Goal: Task Accomplishment & Management: Complete application form

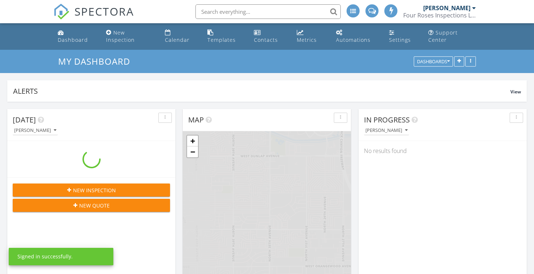
scroll to position [661, 534]
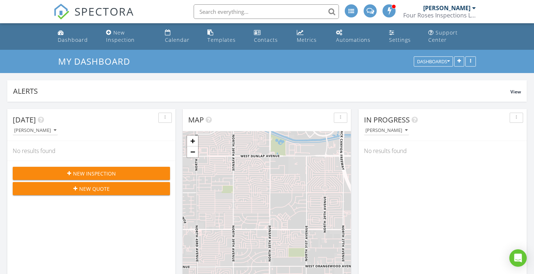
click at [373, 23] on link at bounding box center [369, 11] width 13 height 23
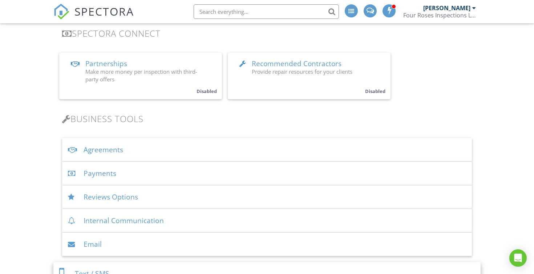
scroll to position [27, 0]
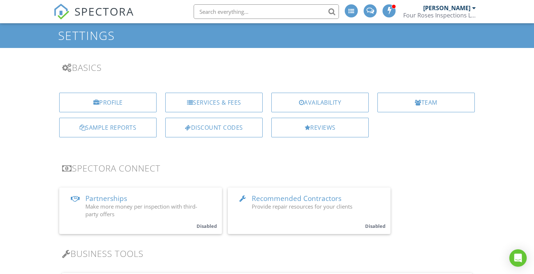
click at [154, 69] on h3 "Basics" at bounding box center [267, 67] width 410 height 10
click at [87, 37] on h1 "Settings" at bounding box center [267, 35] width 418 height 13
click at [57, 9] on img at bounding box center [61, 12] width 16 height 16
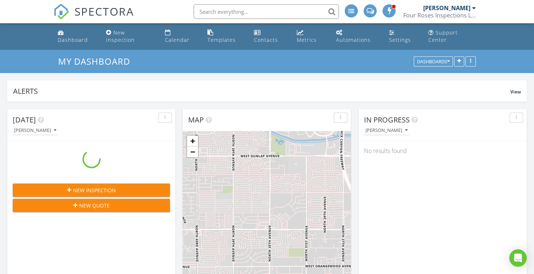
scroll to position [661, 534]
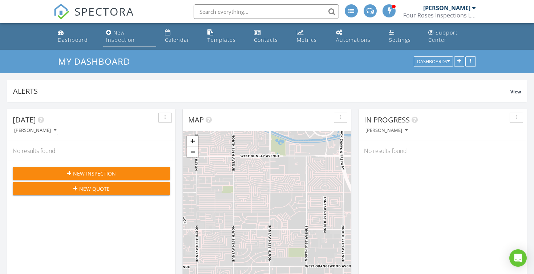
click at [122, 39] on div "New Inspection" at bounding box center [120, 36] width 29 height 14
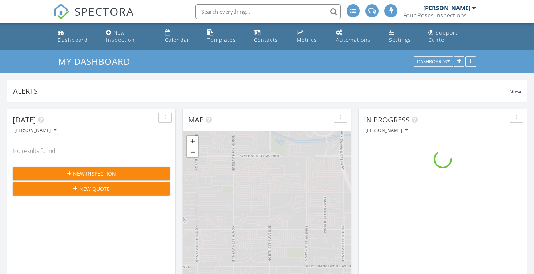
scroll to position [661, 534]
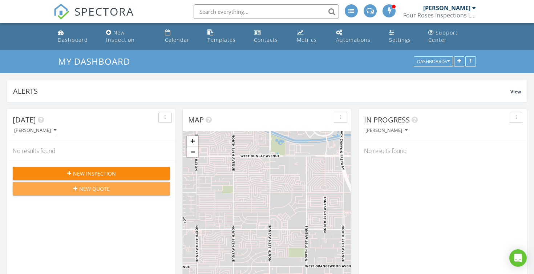
click at [94, 187] on span "New Quote" at bounding box center [94, 189] width 30 height 8
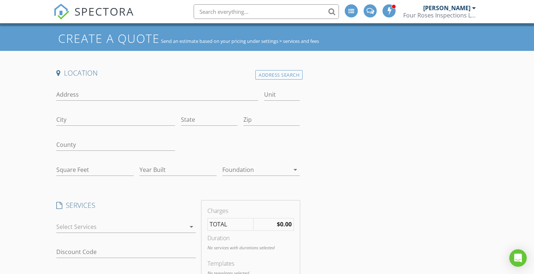
scroll to position [24, 0]
click at [60, 94] on input "Address" at bounding box center [157, 94] width 202 height 12
type input "[STREET_ADDRESS]"
click at [78, 118] on input "City" at bounding box center [115, 119] width 119 height 12
type input "Mesa"
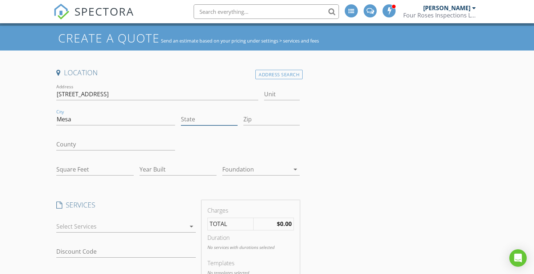
click at [193, 120] on input "State" at bounding box center [209, 119] width 57 height 12
click at [269, 74] on div "Address Search" at bounding box center [278, 75] width 47 height 10
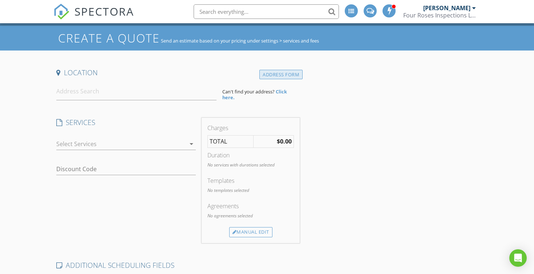
click at [269, 74] on div "Address Form" at bounding box center [280, 75] width 43 height 10
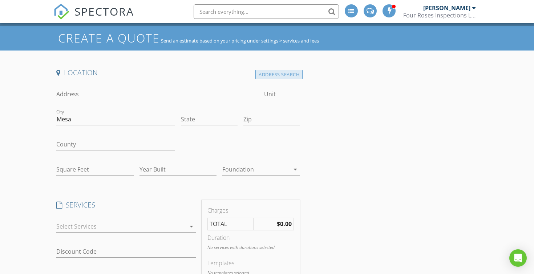
click at [269, 74] on div "Address Search" at bounding box center [278, 75] width 47 height 10
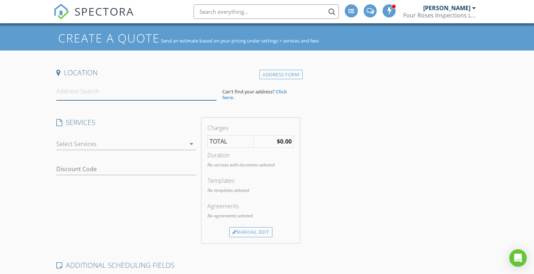
click at [63, 95] on input at bounding box center [136, 91] width 160 height 18
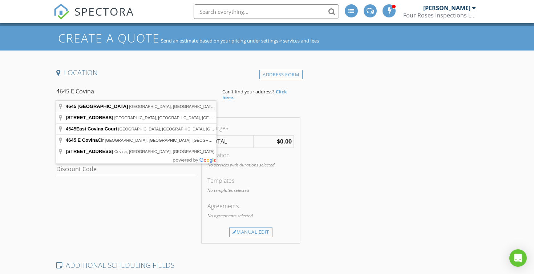
type input "4645 East Covina Street, Mesa, AZ, USA"
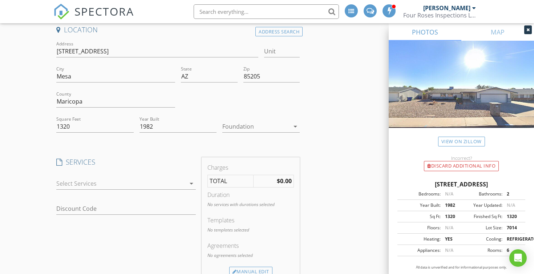
scroll to position [74, 0]
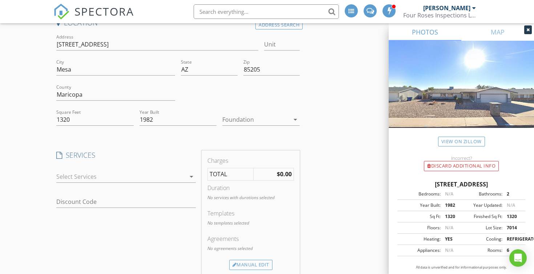
click at [192, 176] on icon "arrow_drop_down" at bounding box center [191, 176] width 9 height 9
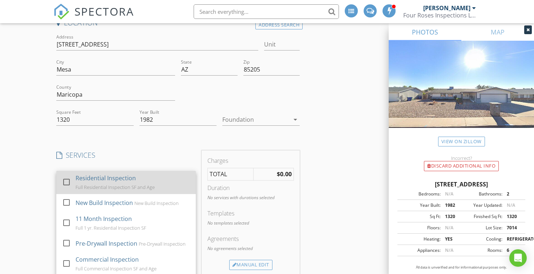
click at [108, 188] on div "Full Residential Inspection SF and Age" at bounding box center [115, 187] width 79 height 6
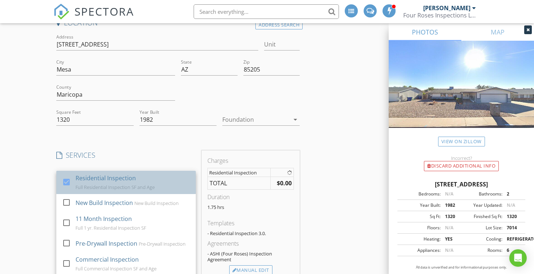
checkbox input "true"
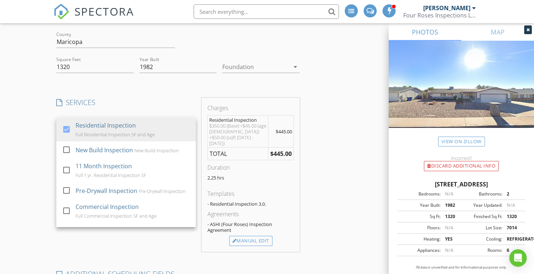
scroll to position [127, 0]
click at [44, 173] on div "Create a Quote Send an estimate based on your pricing under settings > services…" at bounding box center [267, 260] width 534 height 677
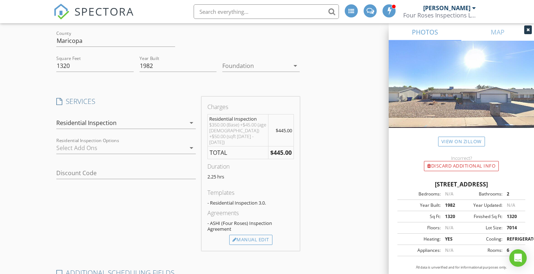
click at [44, 173] on div "Create a Quote Send an estimate based on your pricing under settings > services…" at bounding box center [267, 260] width 534 height 677
click at [74, 147] on div at bounding box center [120, 148] width 129 height 12
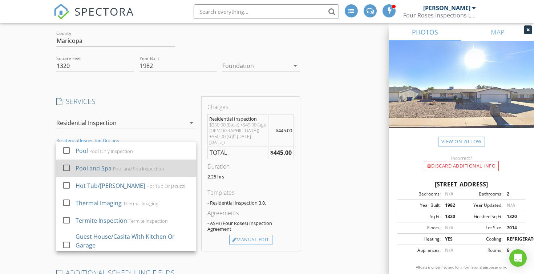
scroll to position [18, 0]
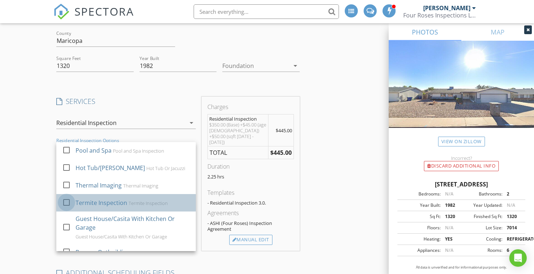
click at [69, 201] on div at bounding box center [66, 202] width 12 height 12
checkbox input "true"
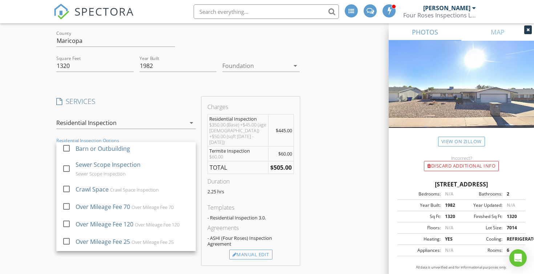
scroll to position [121, 0]
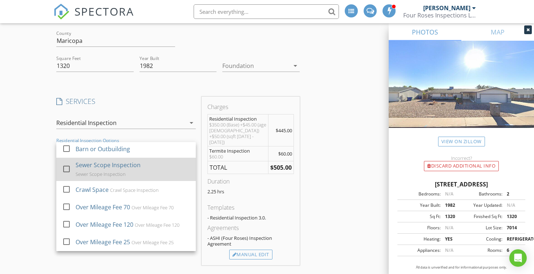
click at [66, 169] on div at bounding box center [66, 168] width 12 height 12
checkbox input "true"
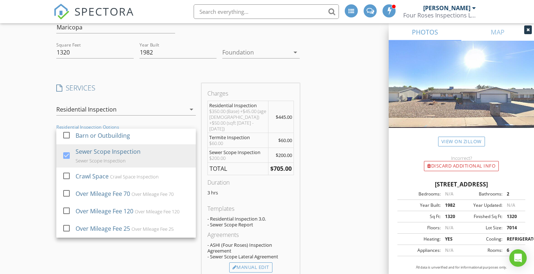
scroll to position [143, 0]
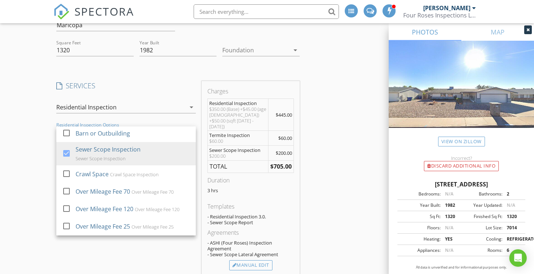
click at [38, 129] on div "Create a Quote Send an estimate based on your pricing under settings > services…" at bounding box center [267, 266] width 534 height 718
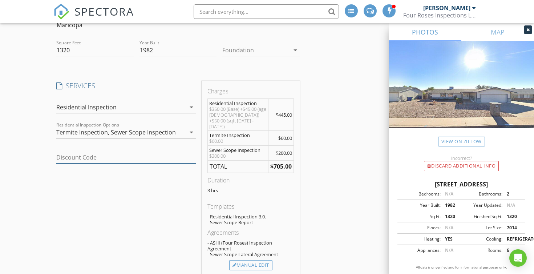
click at [67, 163] on input "Discount Code" at bounding box center [125, 157] width 139 height 12
click at [71, 158] on input "Discount Code" at bounding box center [125, 157] width 139 height 12
click at [68, 156] on input "Discount Code" at bounding box center [125, 157] width 139 height 12
type input "f"
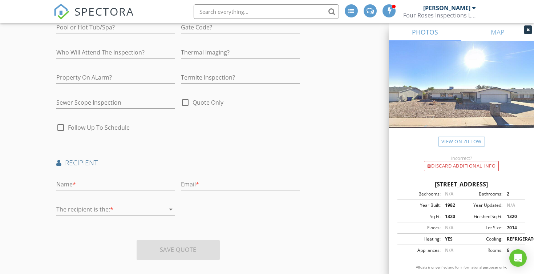
scroll to position [489, 0]
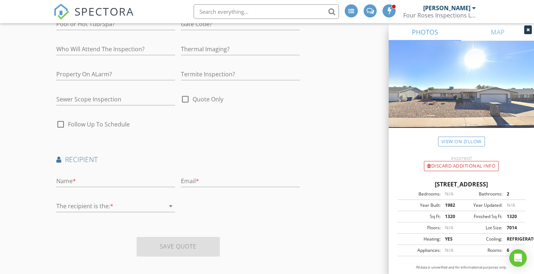
click at [171, 201] on icon "arrow_drop_down" at bounding box center [170, 205] width 9 height 9
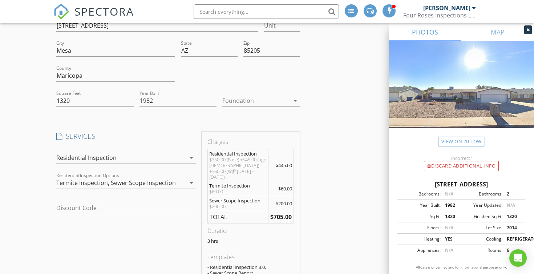
scroll to position [0, 0]
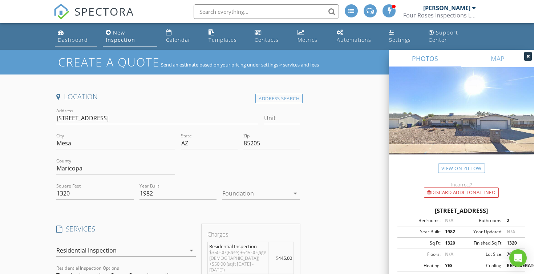
click at [66, 38] on div "Dashboard" at bounding box center [73, 39] width 30 height 7
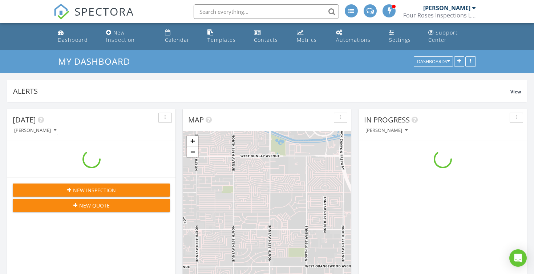
scroll to position [661, 534]
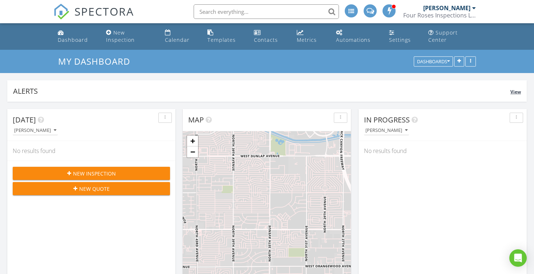
click at [164, 99] on div "Alerts View" at bounding box center [266, 90] width 519 height 21
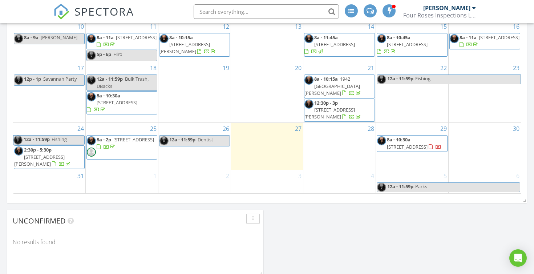
scroll to position [594, 0]
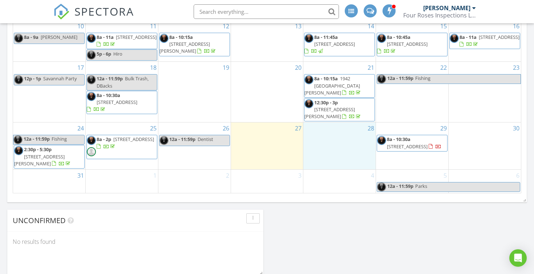
click at [333, 144] on div "28" at bounding box center [339, 145] width 72 height 47
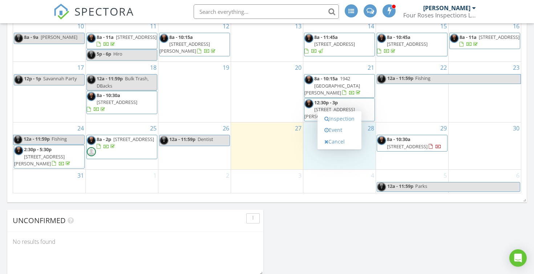
click at [326, 186] on div "4" at bounding box center [339, 182] width 72 height 24
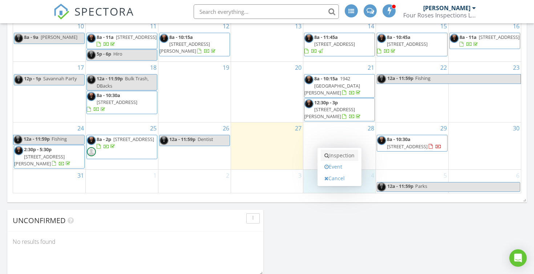
click at [335, 154] on link "Inspection" at bounding box center [339, 156] width 37 height 12
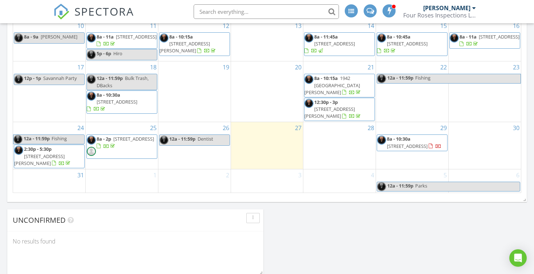
scroll to position [482, 0]
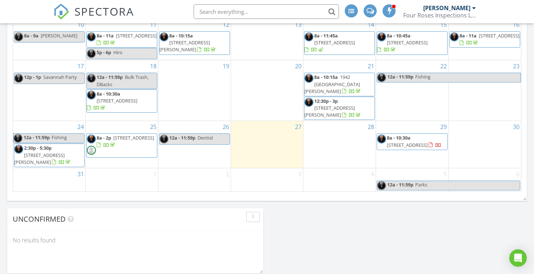
click at [316, 133] on div "28" at bounding box center [339, 144] width 72 height 47
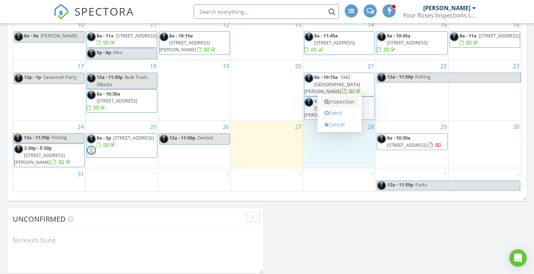
click at [337, 102] on link "Inspection" at bounding box center [339, 102] width 37 height 12
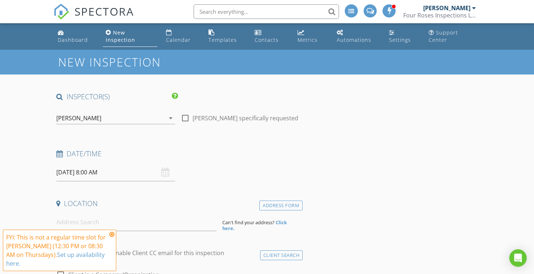
click at [188, 115] on div at bounding box center [185, 118] width 12 height 12
checkbox input "true"
click at [112, 174] on input "[DATE] 8:00 AM" at bounding box center [115, 172] width 119 height 18
click at [209, 155] on h4 "Date/Time" at bounding box center [177, 153] width 243 height 9
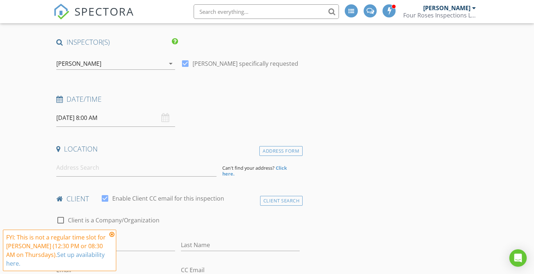
scroll to position [54, 0]
click at [89, 170] on input at bounding box center [136, 168] width 160 height 18
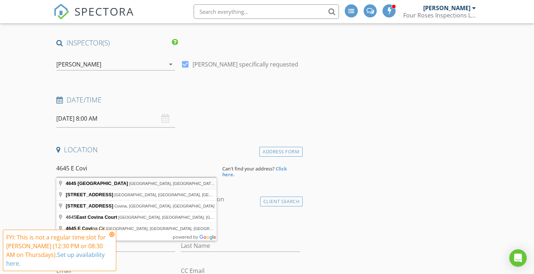
type input "[STREET_ADDRESS]"
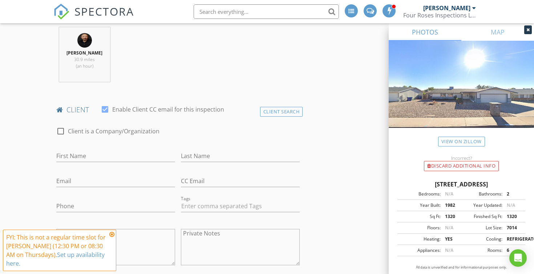
scroll to position [293, 0]
click at [68, 156] on input "First Name" at bounding box center [115, 155] width 119 height 12
type input "[PERSON_NAME]"
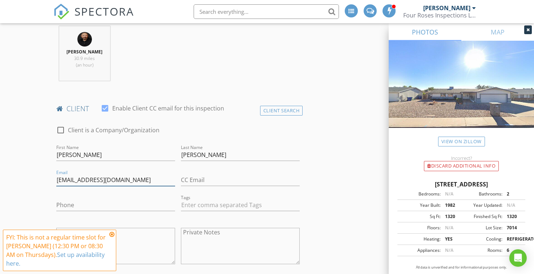
type input "[EMAIL_ADDRESS][DOMAIN_NAME]"
click at [67, 208] on input "Phone" at bounding box center [115, 205] width 119 height 12
type input "[PHONE_NUMBER]"
click at [180, 198] on div "Tags" at bounding box center [240, 205] width 125 height 25
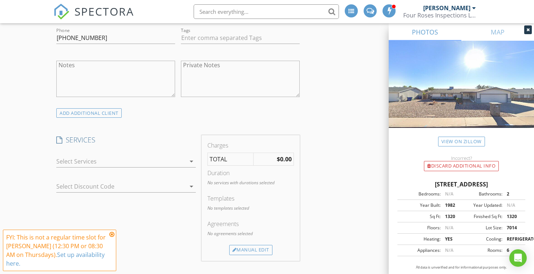
scroll to position [462, 0]
click at [111, 234] on icon at bounding box center [111, 234] width 5 height 6
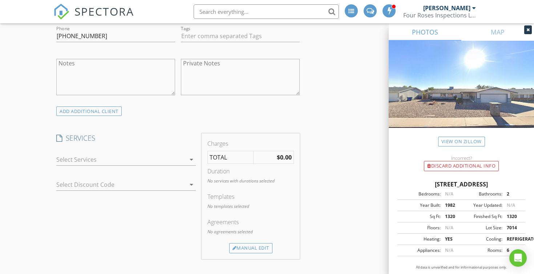
click at [72, 161] on div at bounding box center [120, 160] width 129 height 12
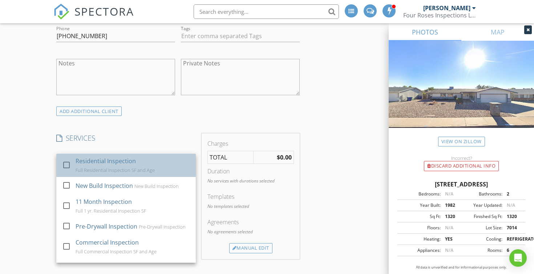
click at [77, 164] on div "Residential Inspection" at bounding box center [106, 160] width 60 height 9
checkbox input "true"
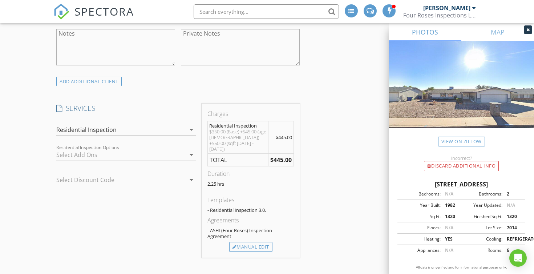
scroll to position [505, 0]
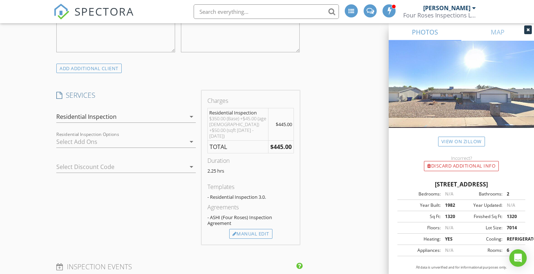
click at [72, 142] on div at bounding box center [120, 142] width 129 height 12
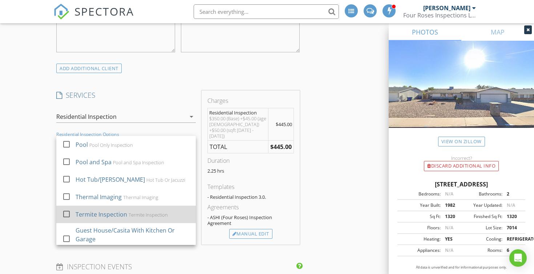
click at [70, 212] on div at bounding box center [66, 214] width 12 height 12
checkbox input "true"
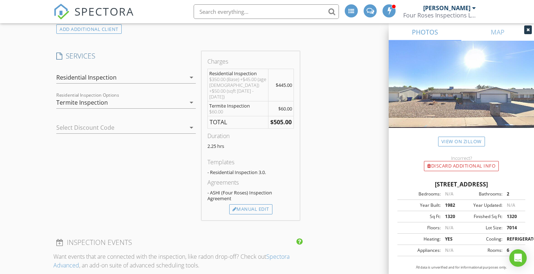
scroll to position [547, 0]
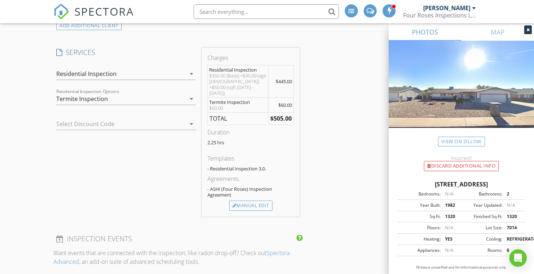
click at [62, 124] on div at bounding box center [115, 124] width 119 height 12
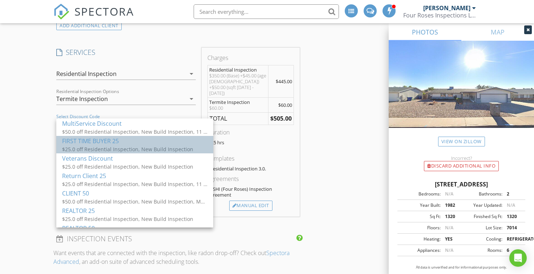
click at [78, 143] on div "FIRST TIME BUYER 25" at bounding box center [134, 141] width 145 height 9
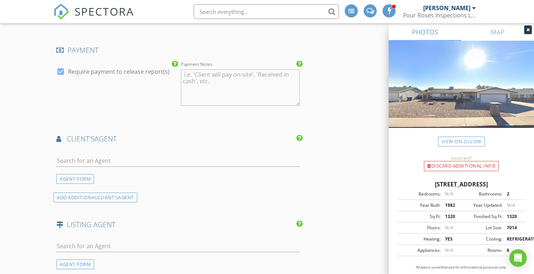
scroll to position [815, 0]
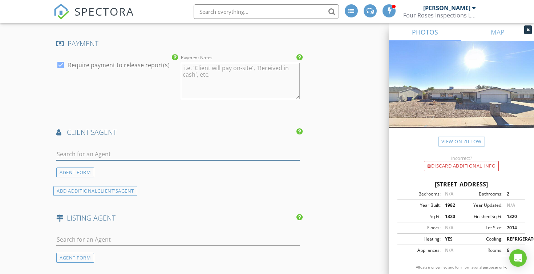
click at [71, 148] on input "text" at bounding box center [177, 154] width 243 height 12
click at [73, 167] on div "AGENT FORM" at bounding box center [75, 172] width 38 height 10
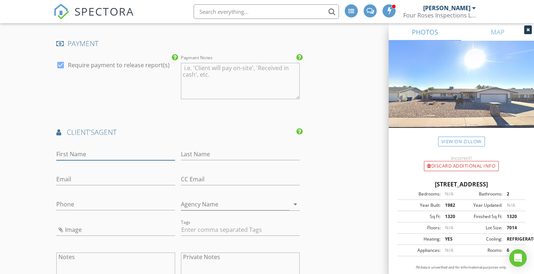
click at [66, 148] on input "First Name" at bounding box center [115, 154] width 119 height 12
type input "[PERSON_NAME]"
click at [61, 173] on input "Email" at bounding box center [115, 179] width 119 height 12
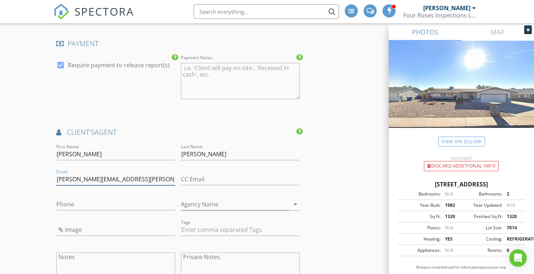
type input "[PERSON_NAME][EMAIL_ADDRESS][PERSON_NAME][DOMAIN_NAME]"
click at [61, 201] on input "Phone" at bounding box center [115, 204] width 119 height 12
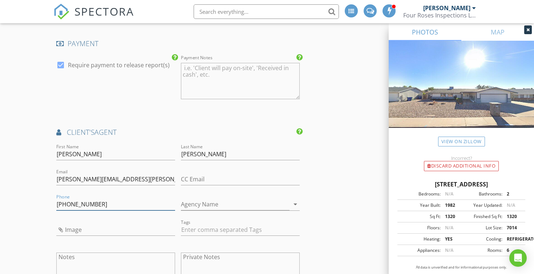
type input "480-330-2487"
click at [189, 199] on input "Agency Name" at bounding box center [235, 204] width 109 height 12
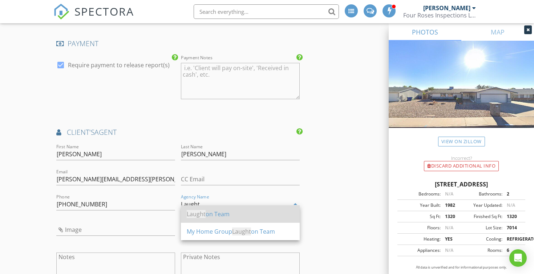
click at [205, 215] on span "Laught" at bounding box center [196, 214] width 19 height 8
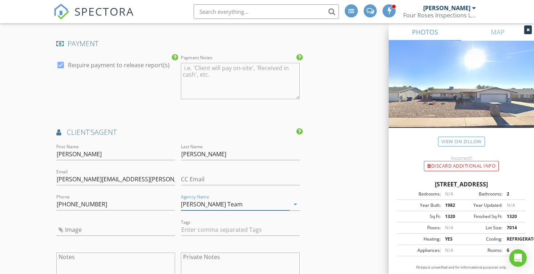
type input "Laughton Team"
click at [322, 191] on div "INSPECTOR(S) check_box Morgan Brown PRIMARY check_box_outline_blank Logan Reeve…" at bounding box center [266, 96] width 427 height 1638
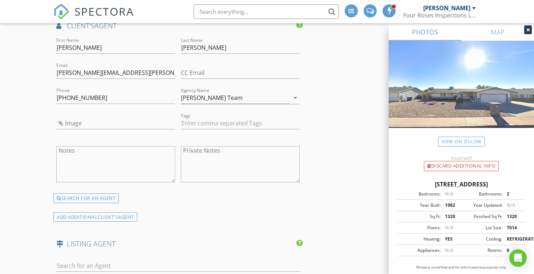
scroll to position [924, 0]
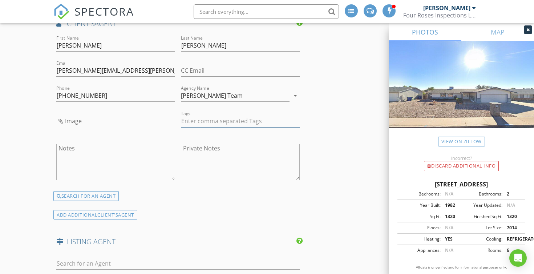
click at [190, 116] on input "text" at bounding box center [240, 121] width 119 height 12
type input "&nbsp;"
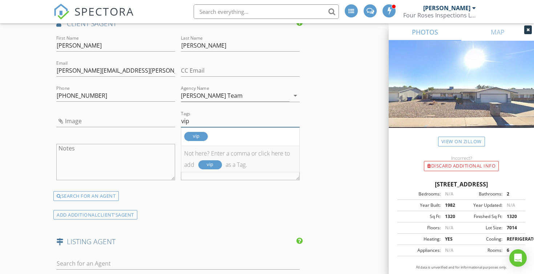
type input "vip"
click at [211, 160] on div "vip" at bounding box center [210, 164] width 24 height 9
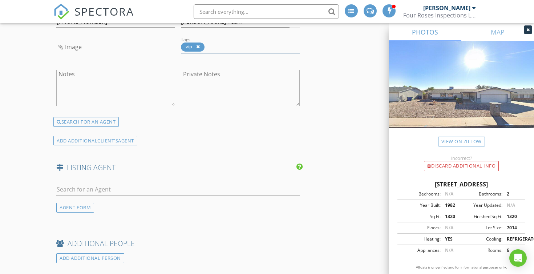
scroll to position [1015, 0]
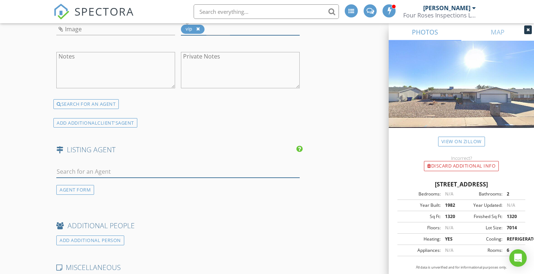
click at [80, 170] on input "text" at bounding box center [177, 172] width 243 height 12
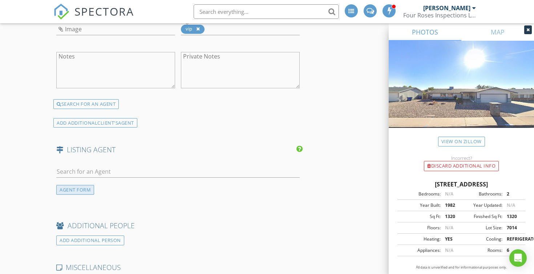
click at [83, 185] on div "AGENT FORM" at bounding box center [75, 190] width 38 height 10
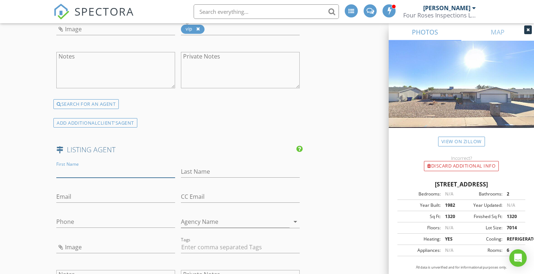
click at [70, 166] on input "First Name" at bounding box center [115, 172] width 119 height 12
type input "Guy"
type input "Hurst"
click at [65, 191] on input "Email" at bounding box center [115, 197] width 119 height 12
paste input "guyhurstaz@gmail.com"
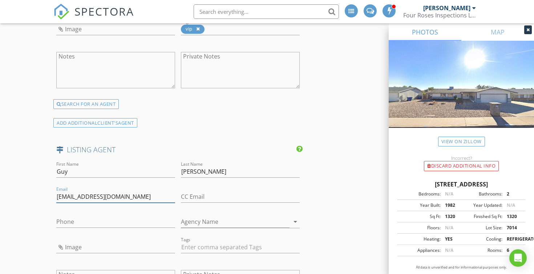
type input "guyhurstaz@gmail.com"
click at [63, 216] on input "Phone" at bounding box center [115, 222] width 119 height 12
paste input "480-586-8003"
type input "480-586-8003"
click at [197, 221] on input "Agency Name" at bounding box center [235, 222] width 109 height 12
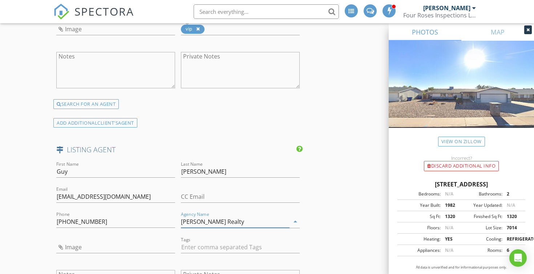
type input "[PERSON_NAME] Realty"
click at [196, 241] on input "text" at bounding box center [240, 247] width 119 height 12
type input "&nbsp;"
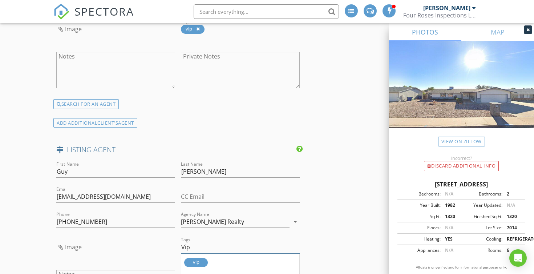
type input "Vip"
click at [176, 239] on div "Image" at bounding box center [115, 247] width 125 height 25
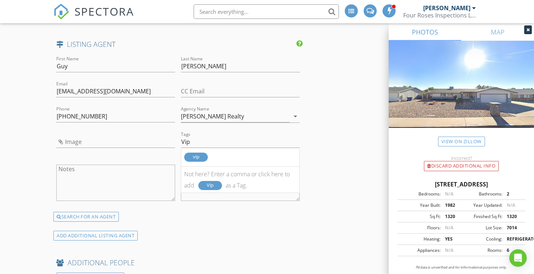
scroll to position [1124, 0]
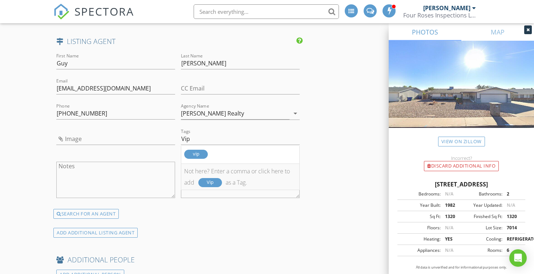
click at [209, 183] on div "Not here? Enter a comma or click here to add Vip as a Tag." at bounding box center [240, 177] width 118 height 26
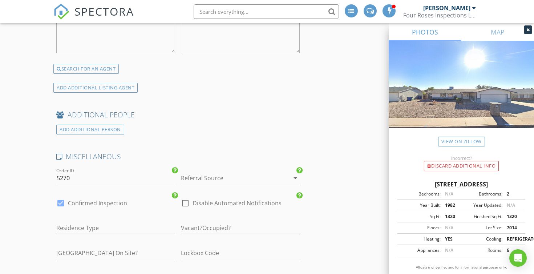
scroll to position [1276, 0]
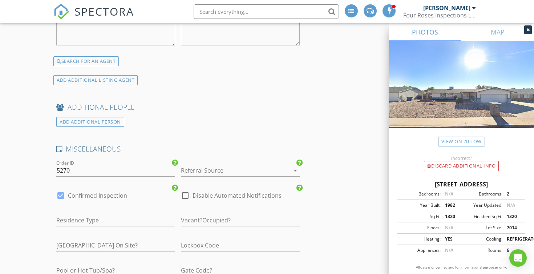
click at [191, 164] on div at bounding box center [230, 170] width 98 height 12
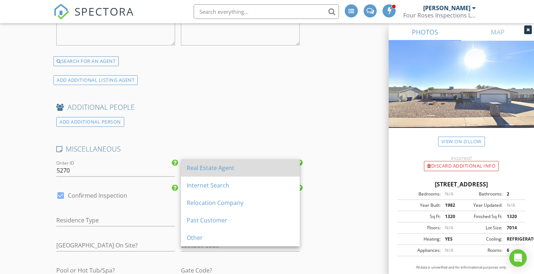
click at [193, 169] on div "Real Estate Agent" at bounding box center [240, 167] width 107 height 9
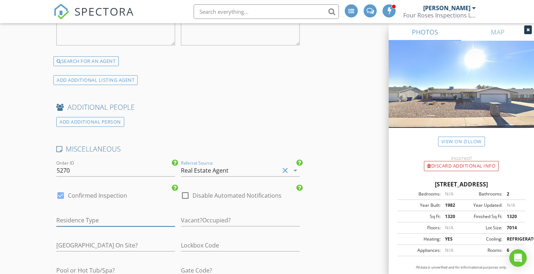
click at [71, 216] on input "text" at bounding box center [115, 220] width 119 height 12
type input "Single Family"
click at [198, 216] on input "text" at bounding box center [240, 220] width 119 height 12
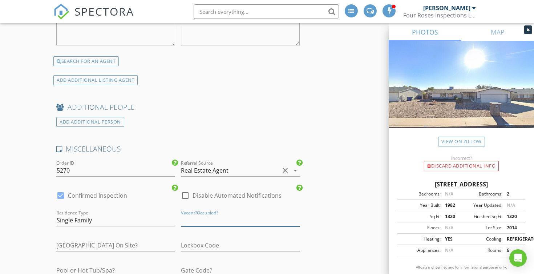
type input "C"
type input "Vacant"
click at [122, 241] on input "text" at bounding box center [115, 245] width 119 height 12
type input "no"
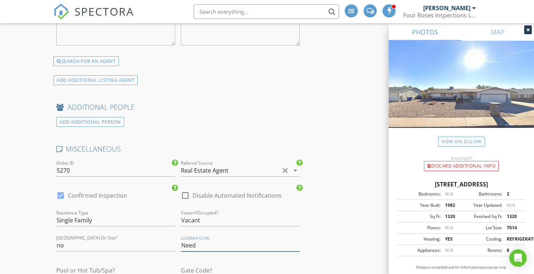
type input "Need"
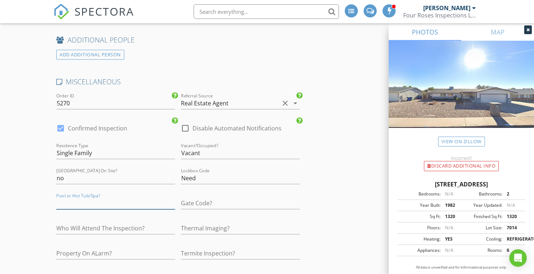
scroll to position [1347, 0]
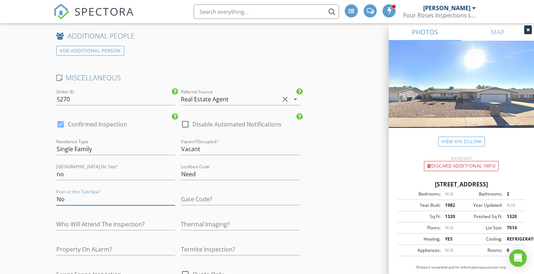
type input "No"
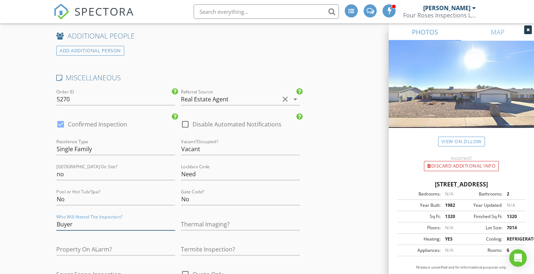
type input "Buyer"
click at [194, 218] on input "text" at bounding box center [240, 224] width 119 height 12
type input "None Requested"
click at [98, 243] on input "text" at bounding box center [115, 249] width 119 height 12
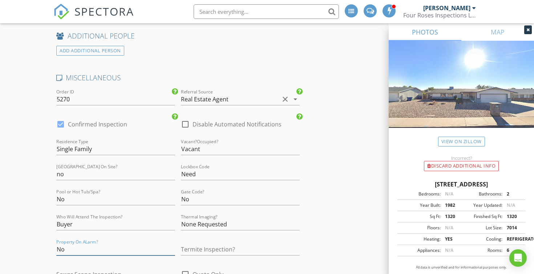
type input "No"
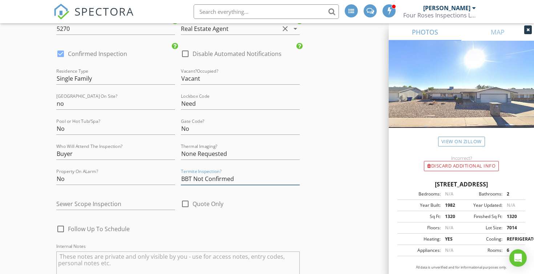
scroll to position [1421, 0]
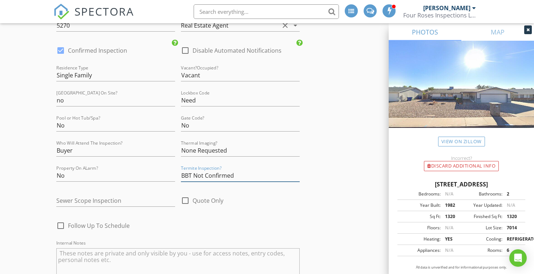
type input "BBT Not Confirmed"
click at [78, 195] on input "text" at bounding box center [115, 201] width 119 height 12
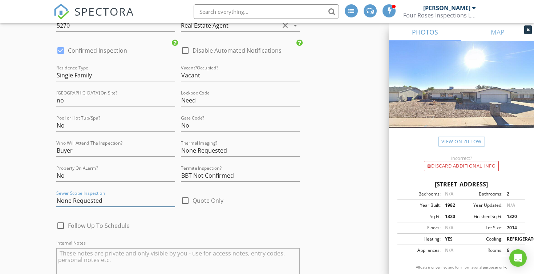
type input "None Requested"
click at [171, 227] on div "check_box_outline_blank Follow Up To Schedule" at bounding box center [115, 229] width 119 height 19
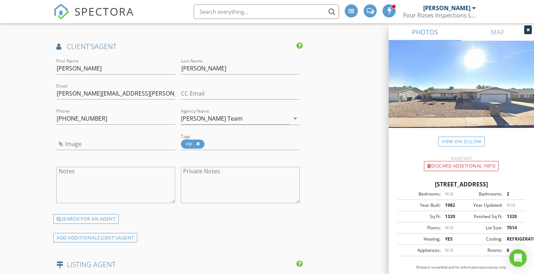
scroll to position [900, 0]
click at [185, 88] on input "CC Email" at bounding box center [240, 94] width 119 height 12
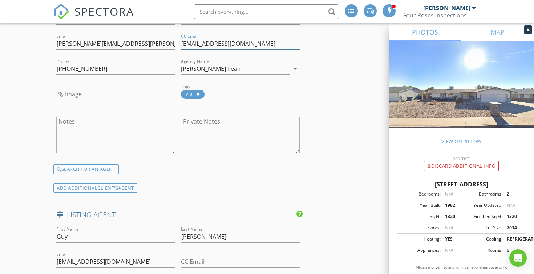
scroll to position [953, 0]
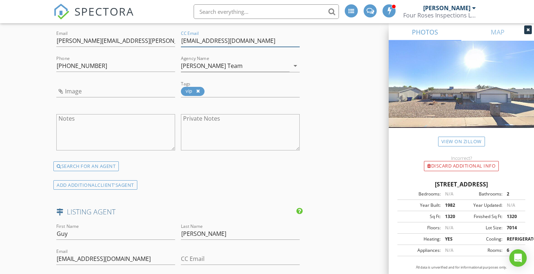
type input "[EMAIL_ADDRESS][DOMAIN_NAME]"
click at [179, 105] on div "Private Notes" at bounding box center [240, 133] width 125 height 57
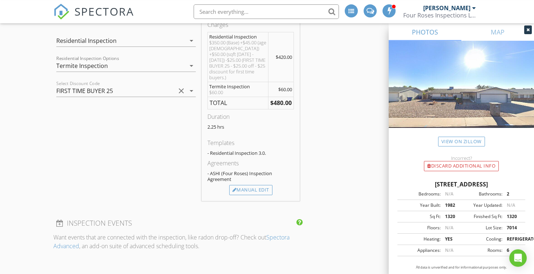
scroll to position [581, 0]
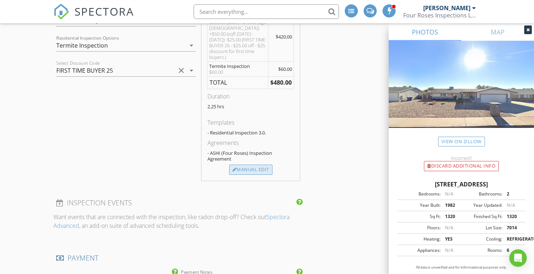
click at [255, 166] on div "Manual Edit" at bounding box center [250, 169] width 43 height 10
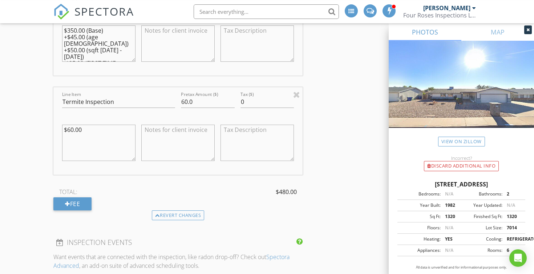
scroll to position [681, 0]
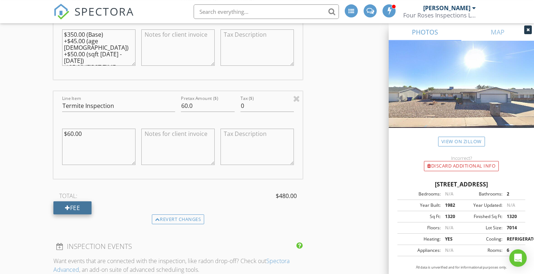
click at [73, 207] on div "Fee" at bounding box center [72, 207] width 38 height 13
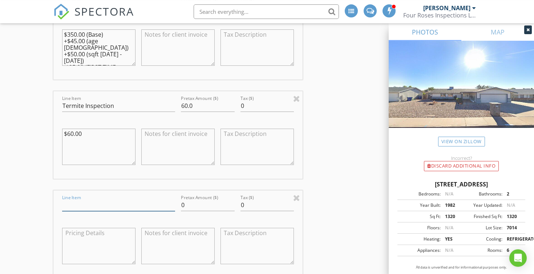
click at [76, 203] on input "Line Item" at bounding box center [118, 205] width 113 height 12
type input "Realtor Discount"
click at [191, 206] on input "0" at bounding box center [208, 205] width 54 height 12
type input "-20"
click at [207, 218] on div at bounding box center [177, 246] width 79 height 57
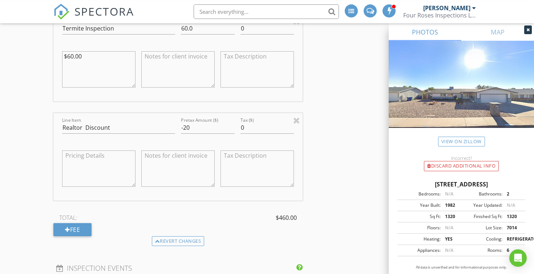
scroll to position [761, 0]
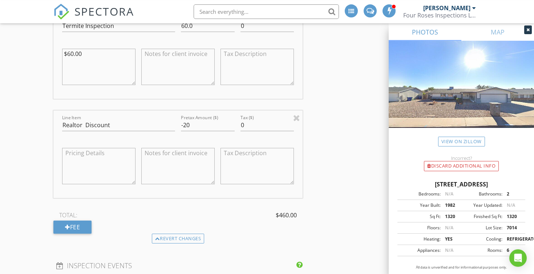
click at [135, 231] on div "TOTAL: $460.00 Fee" at bounding box center [177, 221] width 249 height 24
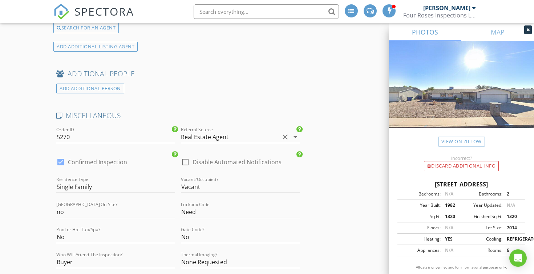
scroll to position [1532, 0]
click at [60, 161] on div at bounding box center [60, 162] width 12 height 12
checkbox input "false"
checkbox input "true"
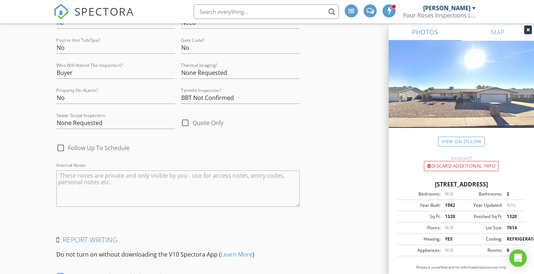
scroll to position [1839, 0]
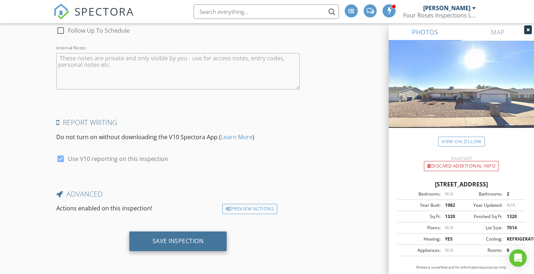
click at [175, 235] on div "Save Inspection" at bounding box center [178, 241] width 98 height 20
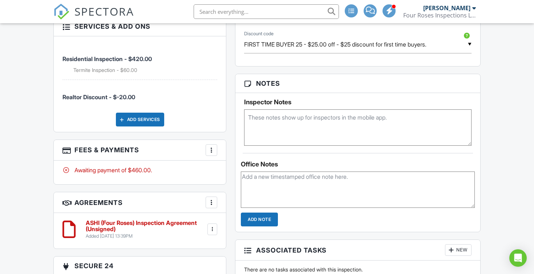
scroll to position [596, 0]
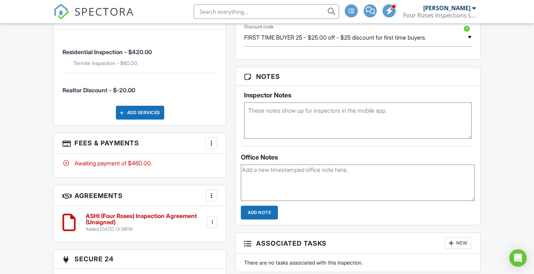
click at [213, 147] on div at bounding box center [211, 142] width 7 height 7
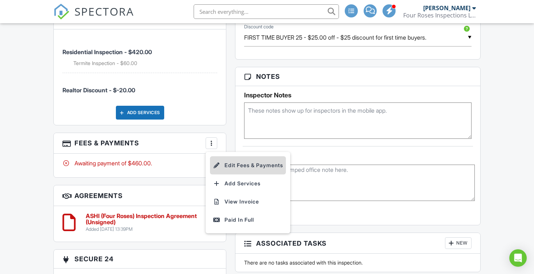
click at [231, 174] on li "Edit Fees & Payments" at bounding box center [248, 165] width 76 height 18
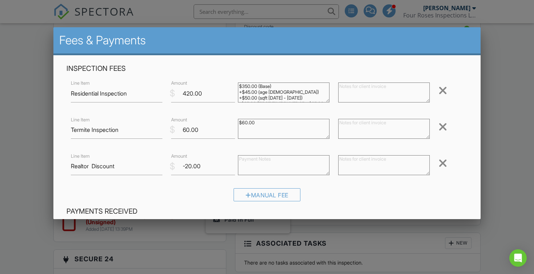
click at [248, 160] on textarea at bounding box center [283, 165] width 91 height 20
type textarea "-$60"
click at [349, 159] on textarea at bounding box center [383, 165] width 91 height 20
type textarea "Realtor Friends and Family Discount"
click at [335, 188] on div "Manual Fee" at bounding box center [266, 197] width 401 height 19
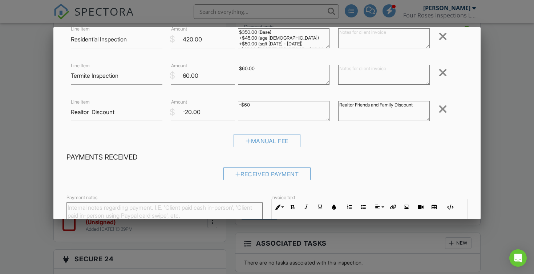
scroll to position [151, 0]
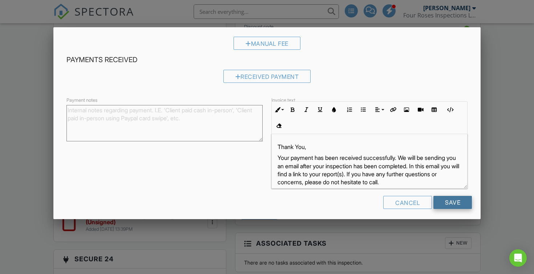
click at [447, 198] on input "Save" at bounding box center [452, 202] width 38 height 13
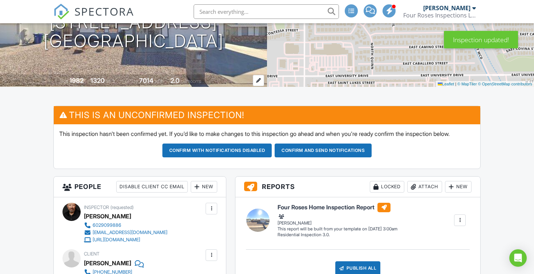
scroll to position [109, 0]
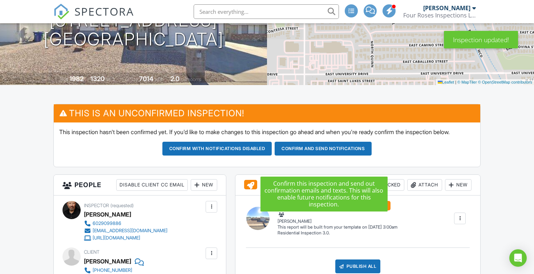
click at [272, 155] on button "Confirm and send notifications" at bounding box center [217, 149] width 110 height 14
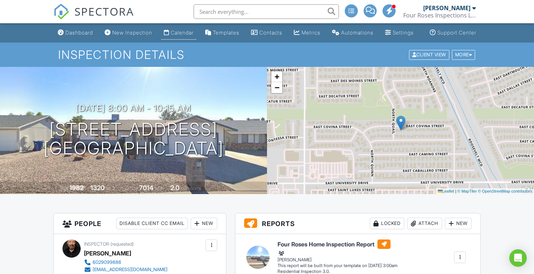
click at [179, 36] on link "Calendar" at bounding box center [179, 32] width 36 height 13
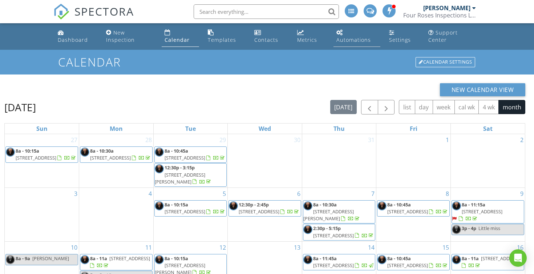
click at [345, 41] on div "Automations" at bounding box center [353, 39] width 34 height 7
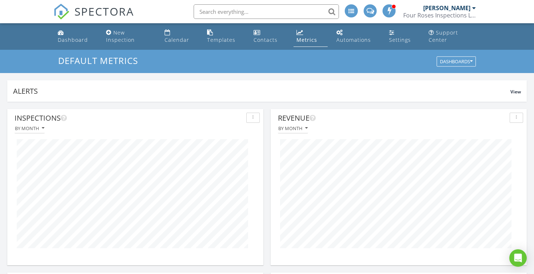
drag, startPoint x: 270, startPoint y: 199, endPoint x: 276, endPoint y: 199, distance: 5.5
click at [79, 37] on div "Dashboard" at bounding box center [73, 39] width 30 height 7
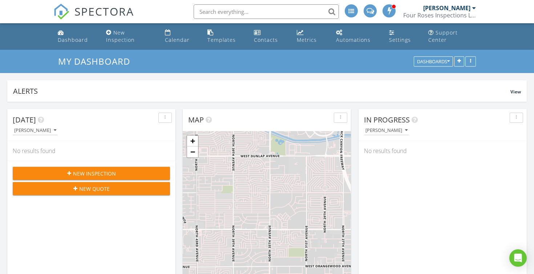
click at [176, 89] on div "Alerts" at bounding box center [261, 91] width 497 height 10
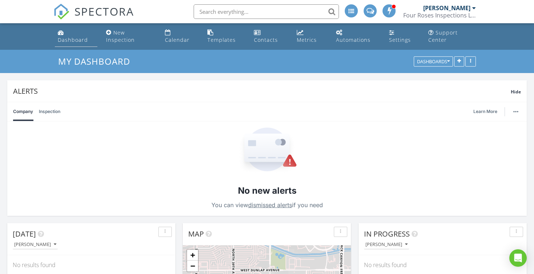
click at [73, 39] on div "Dashboard" at bounding box center [73, 39] width 30 height 7
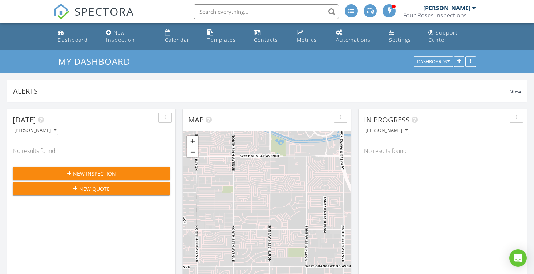
click at [162, 38] on li "Calendar" at bounding box center [180, 36] width 40 height 27
click at [171, 41] on div "Calendar" at bounding box center [177, 39] width 25 height 7
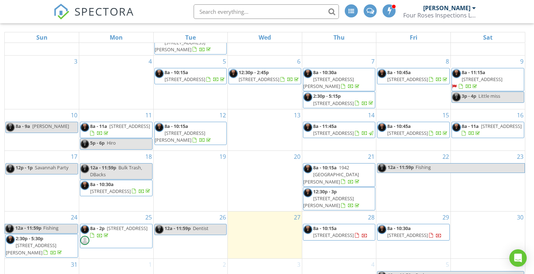
scroll to position [104, 0]
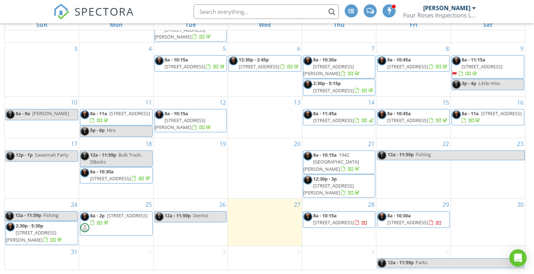
click at [338, 221] on span "[STREET_ADDRESS]" at bounding box center [333, 222] width 41 height 7
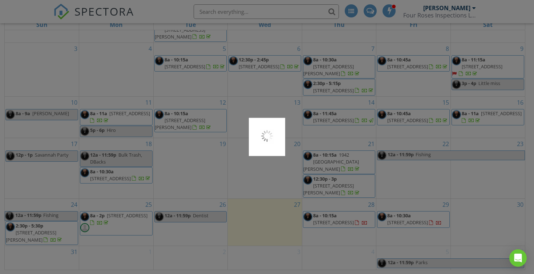
click at [338, 221] on div at bounding box center [267, 137] width 534 height 274
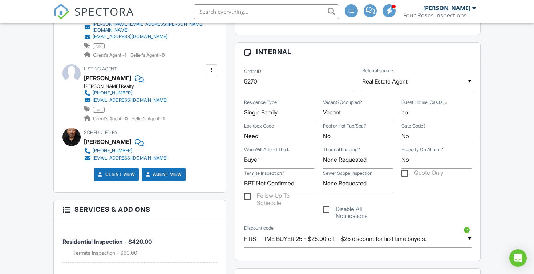
scroll to position [338, 0]
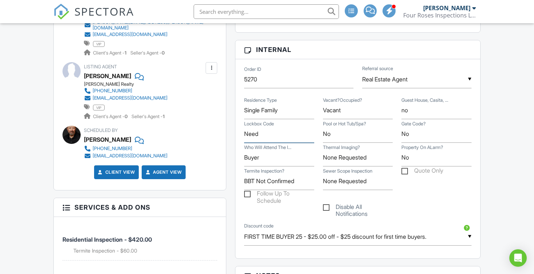
click at [265, 141] on input "Need" at bounding box center [279, 134] width 70 height 18
type input "N"
type input "4191980"
click at [235, 139] on div "Reports Locked Attach New Four Roses Home Inspection Report Residential Inspect…" at bounding box center [358, 233] width 254 height 718
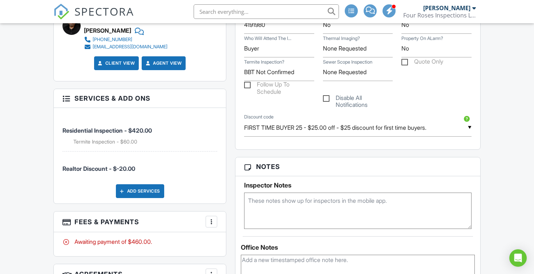
scroll to position [452, 0]
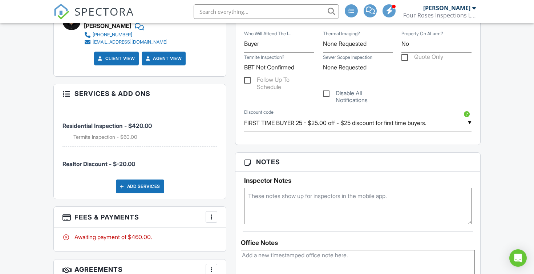
click at [260, 212] on textarea at bounding box center [357, 206] width 227 height 36
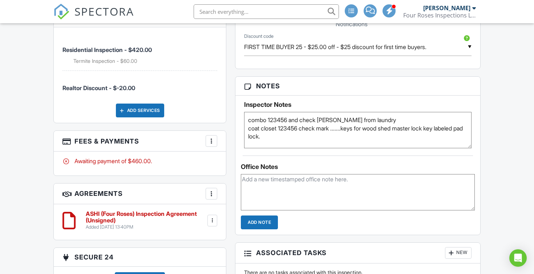
scroll to position [9, 0]
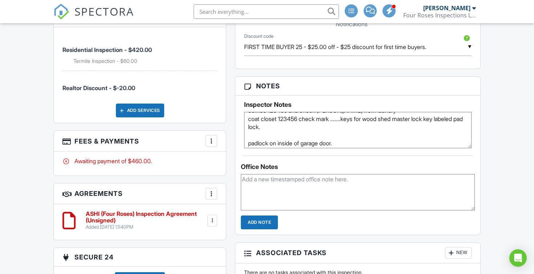
type textarea "combo 123456 and check [PERSON_NAME] from laundry coat closet 123456 check mark…"
click at [231, 152] on div "Reports Locked Attach New Four Roses Home Inspection Report Residential Inspect…" at bounding box center [358, 44] width 254 height 718
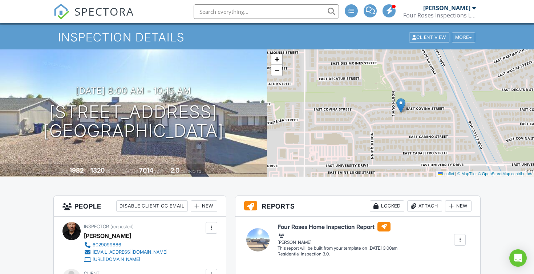
scroll to position [0, 0]
